Goal: Task Accomplishment & Management: Use online tool/utility

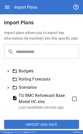
click at [9, 1] on icon at bounding box center [8, 87] width 5 height 5
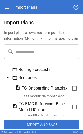
scroll to position [15, 0]
